Goal: Information Seeking & Learning: Learn about a topic

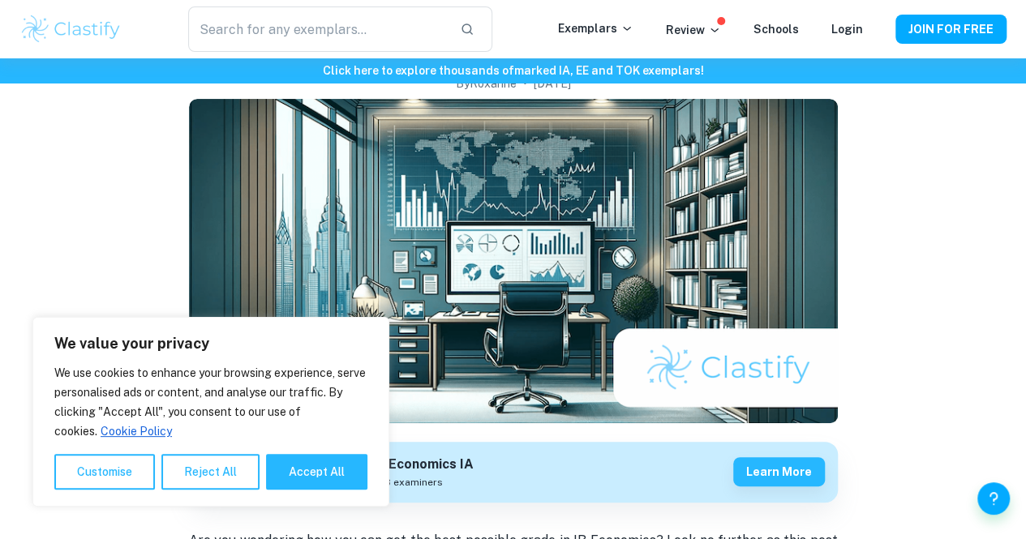
scroll to position [128, 0]
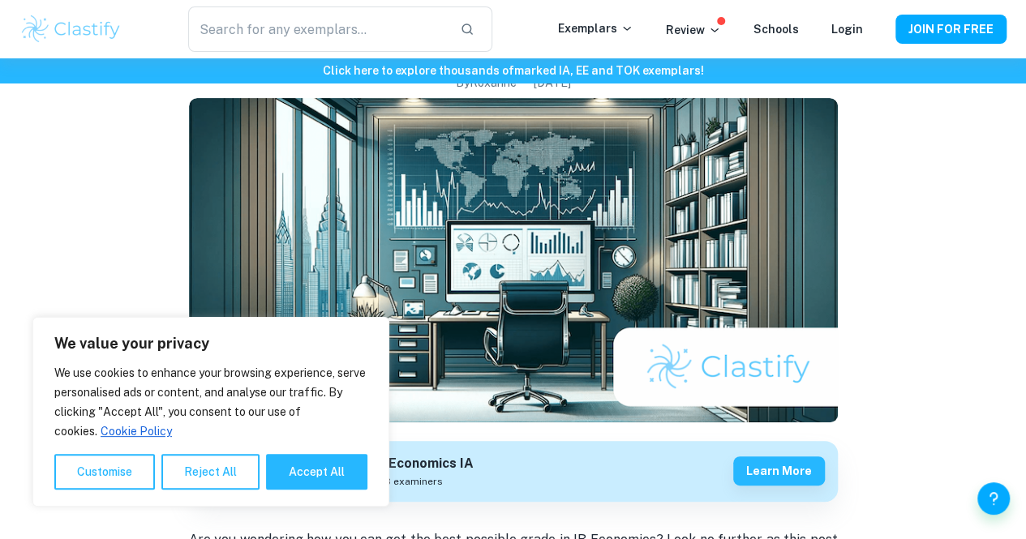
click at [292, 478] on button "Accept All" at bounding box center [316, 472] width 101 height 36
checkbox input "true"
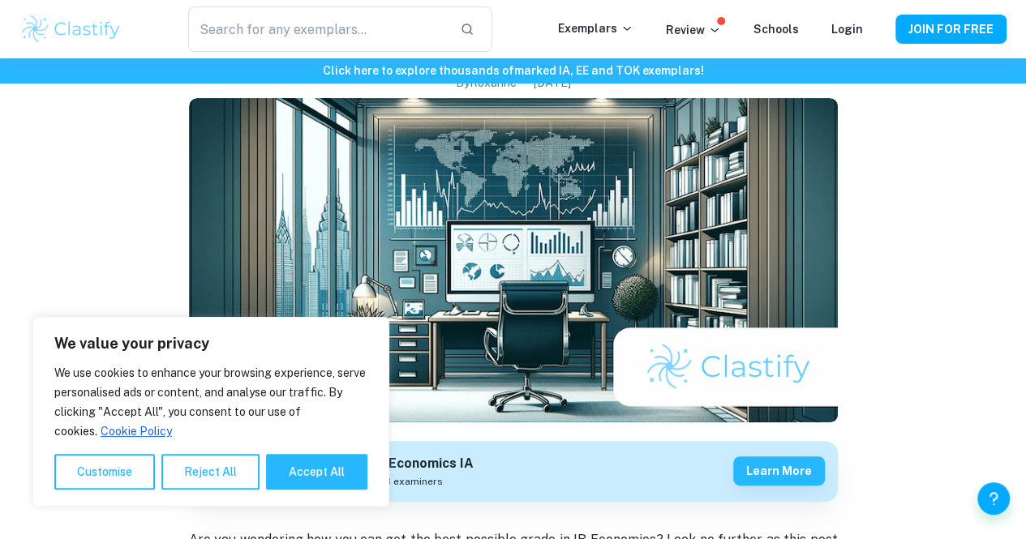
checkbox input "true"
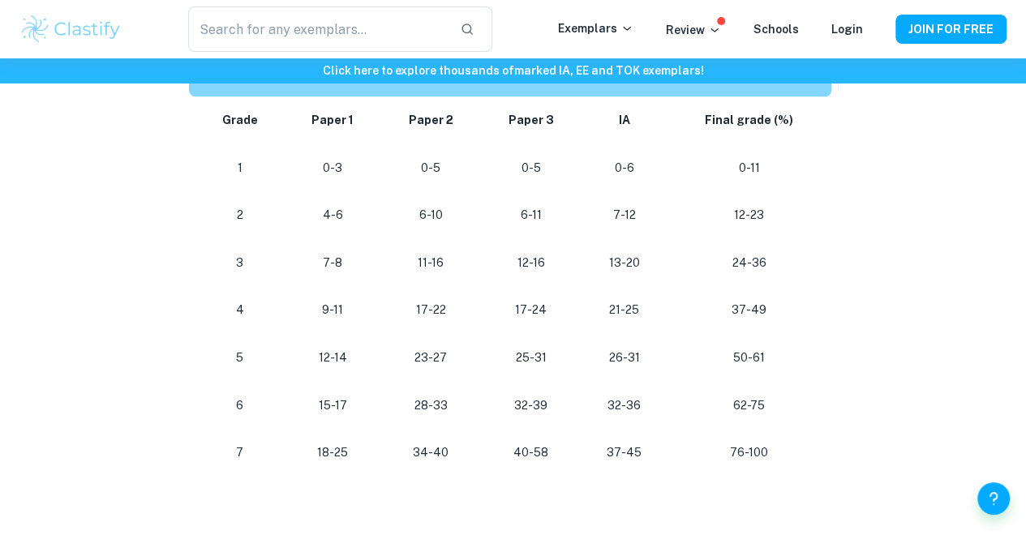
scroll to position [875, 0]
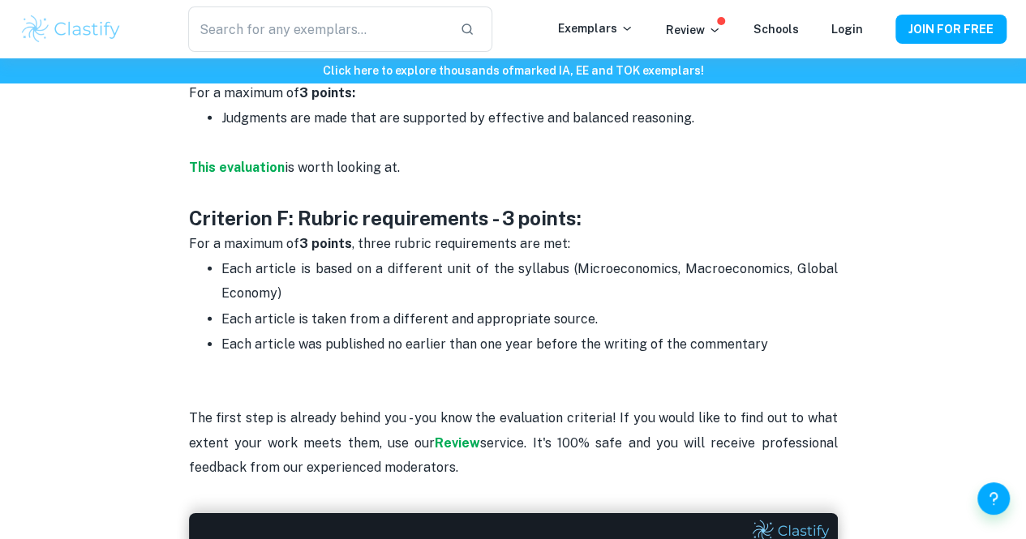
scroll to position [2352, 0]
